Goal: Check status: Check status

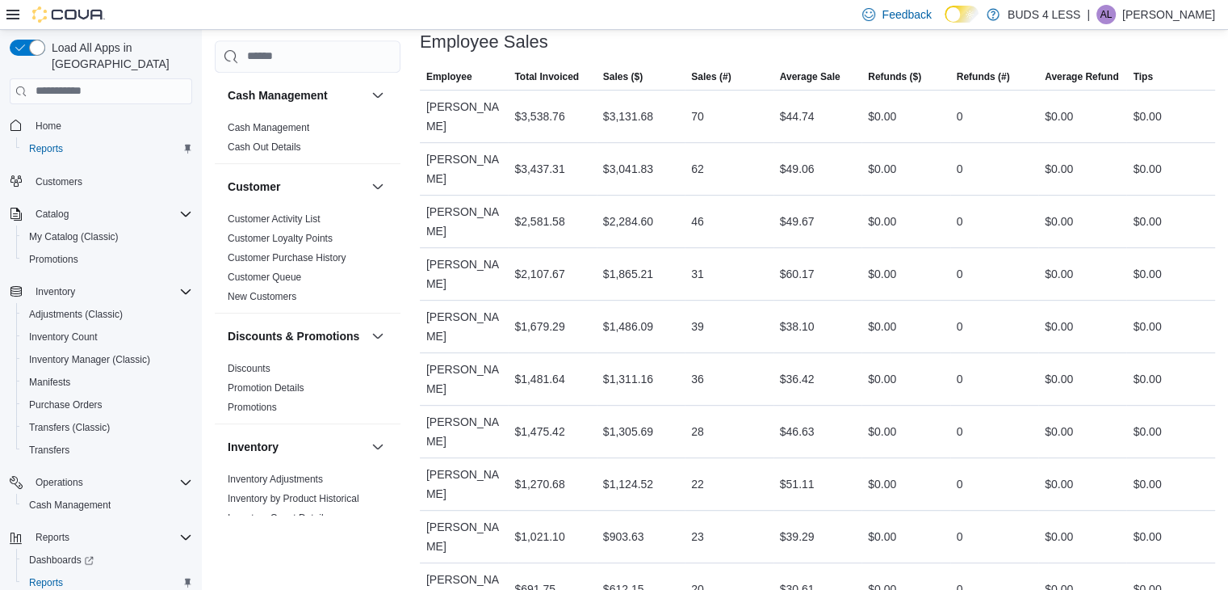
scroll to position [732, 0]
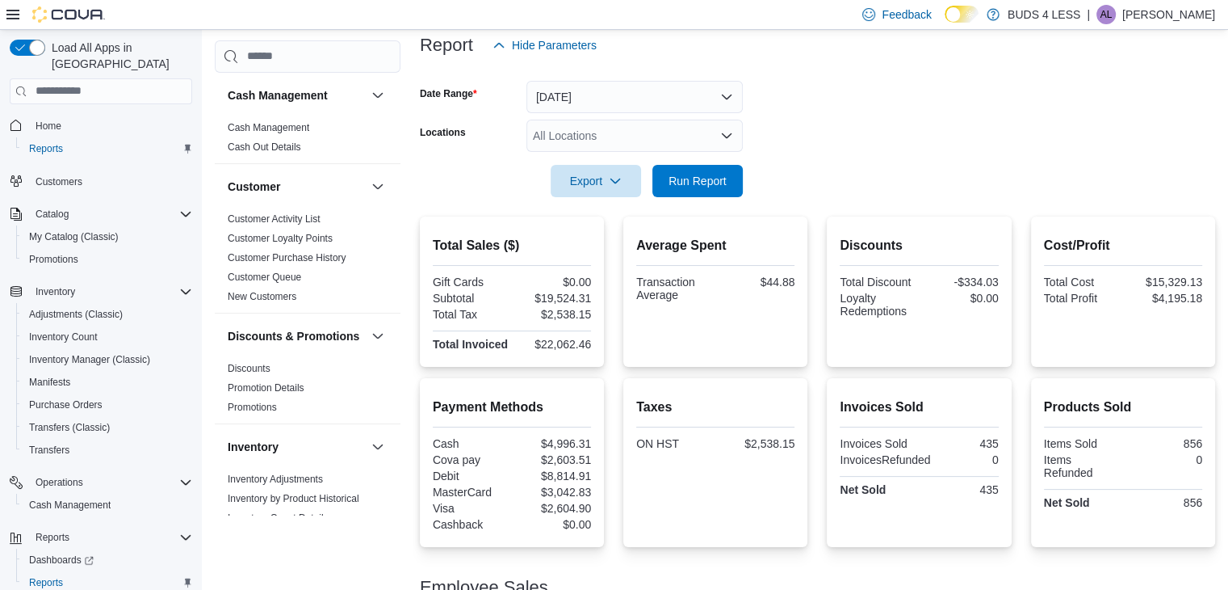
scroll to position [214, 0]
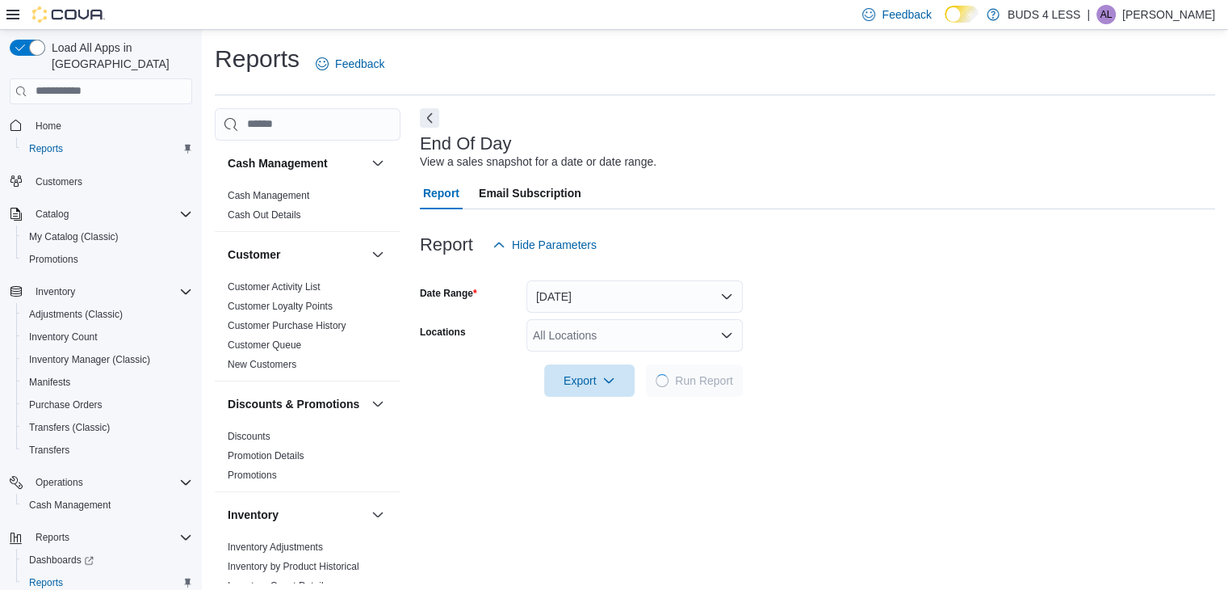
scroll to position [6, 0]
